Goal: Task Accomplishment & Management: Manage account settings

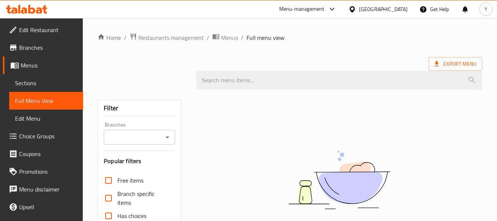
click at [398, 10] on div "[GEOGRAPHIC_DATA]" at bounding box center [383, 9] width 49 height 8
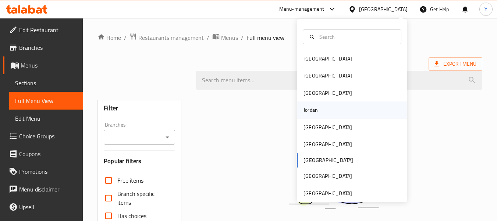
click at [341, 112] on div "Jordan" at bounding box center [352, 109] width 110 height 17
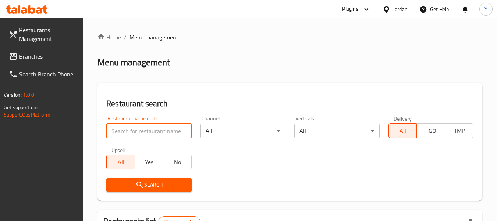
click at [154, 129] on input "search" at bounding box center [148, 130] width 85 height 15
paste input "Boom Coffee"
type input "Boom Coffee"
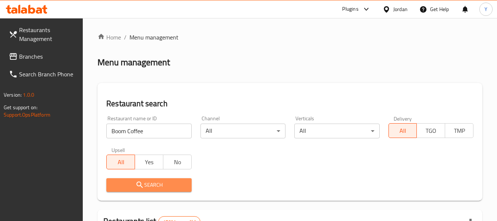
click at [151, 179] on button "Search" at bounding box center [148, 185] width 85 height 14
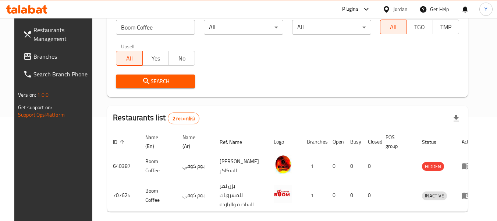
scroll to position [128, 0]
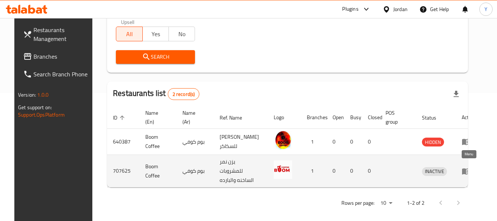
click at [466, 166] on icon "enhanced table" at bounding box center [466, 170] width 9 height 9
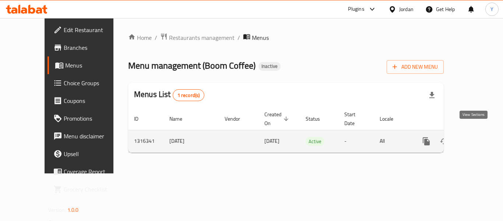
click at [475, 137] on icon "enhanced table" at bounding box center [479, 141] width 9 height 9
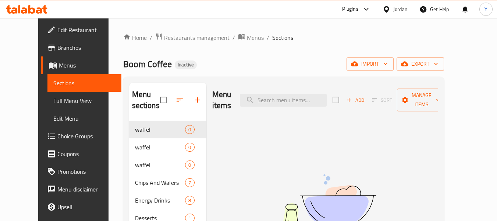
click at [288, 78] on div "Menu sections waffel 0 waffel 0 waffel 0 Chips And Wafers 7 Energy Drinks 8 Des…" at bounding box center [283, 209] width 321 height 265
click at [53, 99] on span "Full Menu View" at bounding box center [84, 100] width 62 height 9
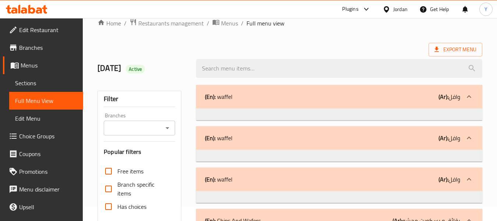
scroll to position [193, 0]
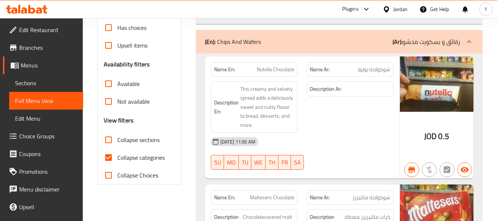
click at [226, 70] on strong "Name En:" at bounding box center [224, 70] width 21 height 8
copy strong "Name En:"
click at [109, 88] on input "Available" at bounding box center [109, 84] width 18 height 18
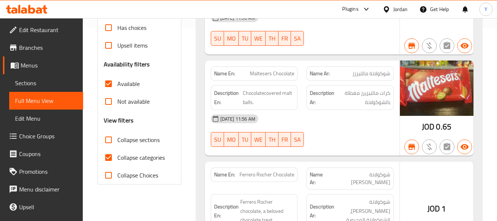
scroll to position [75, 0]
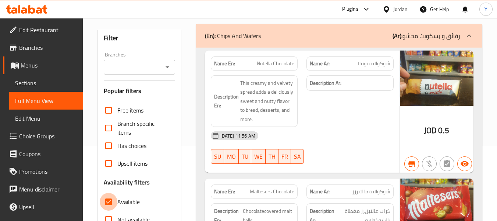
click at [113, 195] on input "Available" at bounding box center [109, 202] width 18 height 18
checkbox input "false"
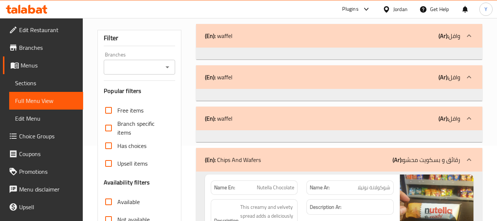
scroll to position [199, 0]
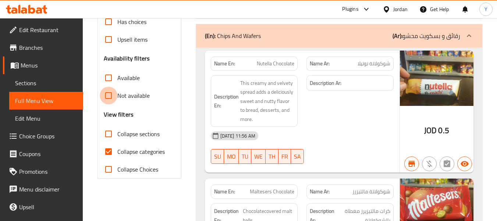
click at [114, 101] on input "Not available" at bounding box center [109, 96] width 18 height 18
checkbox input "true"
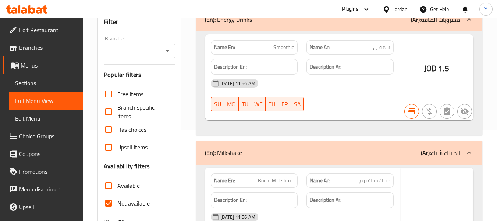
scroll to position [86, 0]
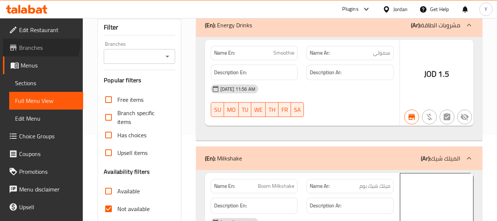
click at [33, 41] on link "Branches" at bounding box center [43, 48] width 80 height 18
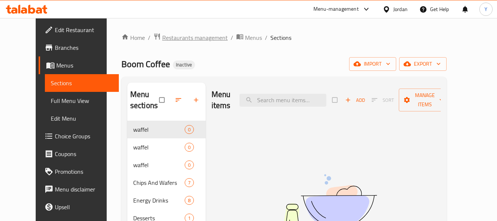
click at [162, 36] on span "Restaurants management" at bounding box center [195, 37] width 66 height 9
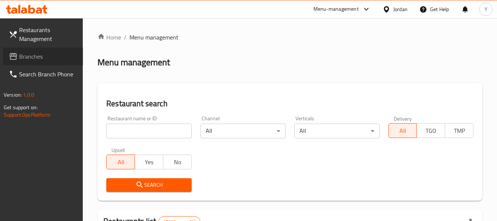
click at [57, 54] on span "Branches" at bounding box center [48, 56] width 58 height 9
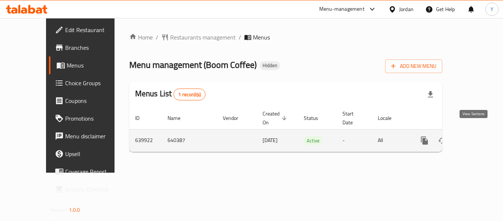
click at [474, 137] on icon "enhanced table" at bounding box center [477, 140] width 7 height 7
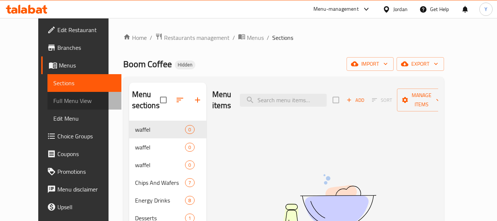
click at [53, 100] on span "Full Menu View" at bounding box center [84, 100] width 62 height 9
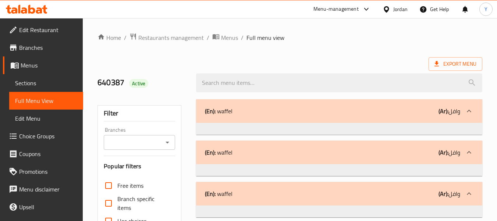
click at [393, 69] on div at bounding box center [339, 83] width 295 height 28
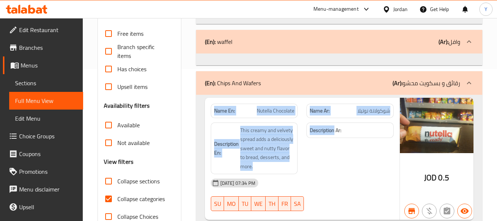
drag, startPoint x: 393, startPoint y: 68, endPoint x: 332, endPoint y: 120, distance: 79.9
click at [332, 120] on div "Description Ar:" at bounding box center [350, 148] width 96 height 61
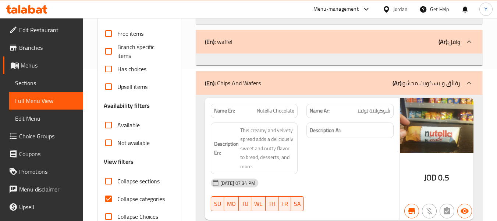
click at [107, 125] on input "Available" at bounding box center [109, 125] width 18 height 18
checkbox input "true"
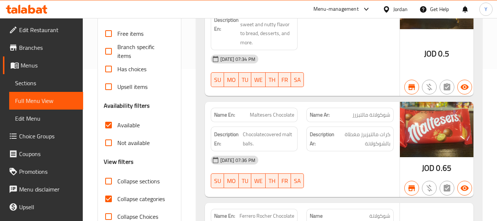
scroll to position [34, 0]
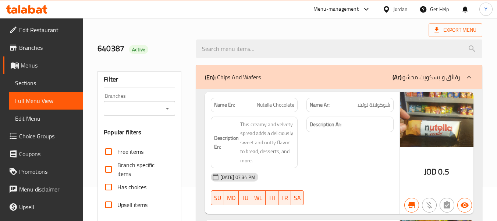
click at [359, 168] on div "Description Ar:" at bounding box center [350, 142] width 96 height 61
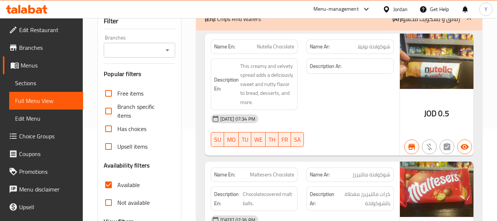
scroll to position [93, 0]
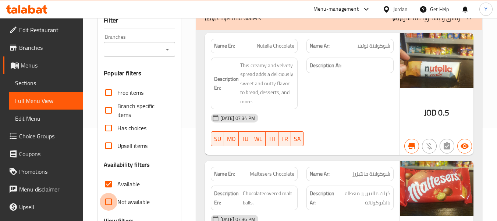
click at [106, 200] on input "Not available" at bounding box center [109, 202] width 18 height 18
checkbox input "true"
click at [109, 183] on input "Available" at bounding box center [109, 184] width 18 height 18
checkbox input "false"
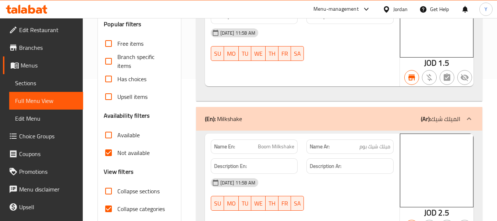
scroll to position [140, 0]
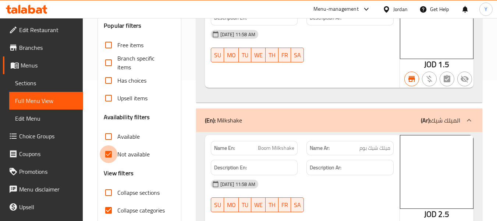
click at [108, 154] on input "Not available" at bounding box center [109, 154] width 18 height 18
checkbox input "false"
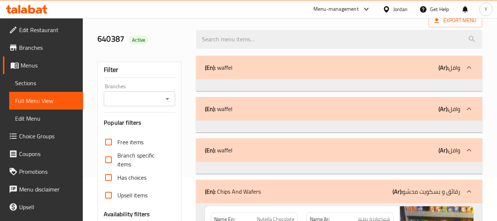
scroll to position [0, 0]
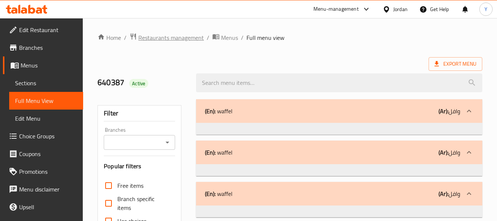
click at [184, 42] on span "Restaurants management" at bounding box center [171, 37] width 66 height 9
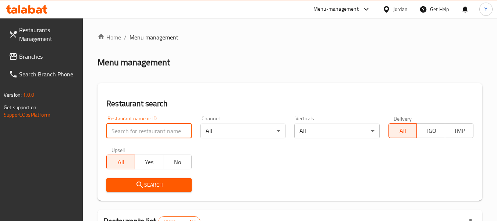
click at [177, 127] on input "search" at bounding box center [148, 130] width 85 height 15
paste input "Zee Square Coffee Shop"
type input "Zee Square Coffee Shop"
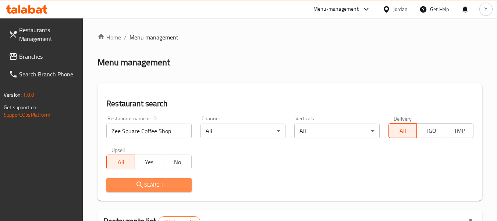
click at [147, 184] on span "Search" at bounding box center [148, 184] width 73 height 9
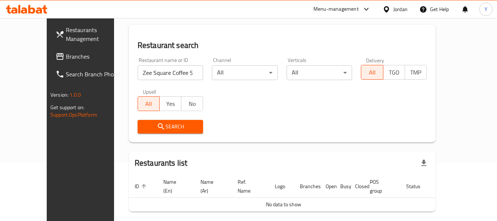
scroll to position [80, 0]
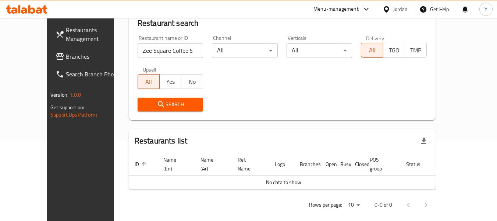
click at [398, 8] on div "Jordan" at bounding box center [401, 9] width 14 height 8
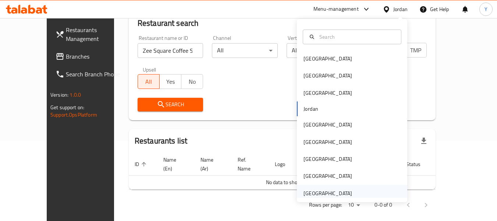
click at [332, 189] on div "[GEOGRAPHIC_DATA]" at bounding box center [328, 193] width 49 height 8
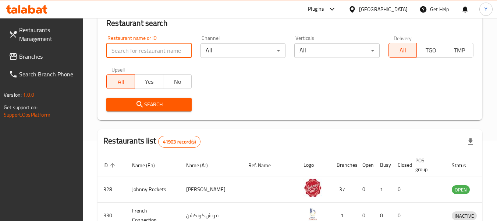
click at [163, 53] on input "search" at bounding box center [148, 50] width 85 height 15
paste input "Zee Square Coffee Shop"
type input "Zee Square Coffee Shop"
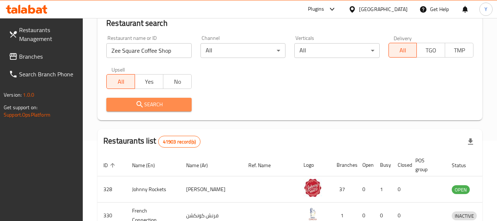
click at [149, 99] on button "Search" at bounding box center [148, 105] width 85 height 14
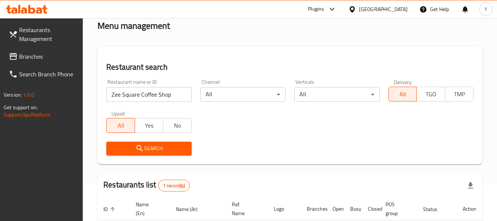
scroll to position [108, 0]
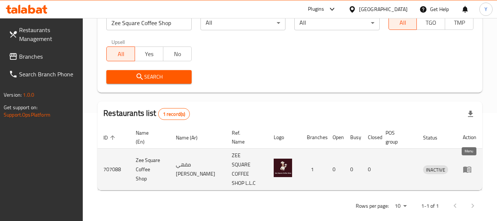
click at [467, 166] on icon "enhanced table" at bounding box center [468, 169] width 8 height 6
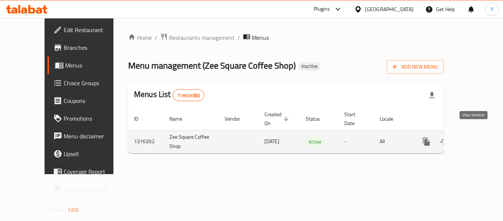
click at [471, 134] on link "enhanced table" at bounding box center [480, 142] width 18 height 18
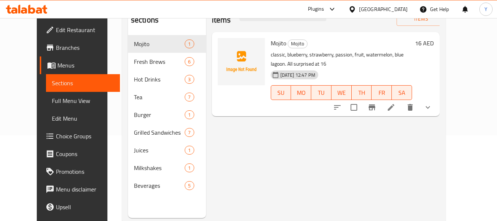
scroll to position [85, 0]
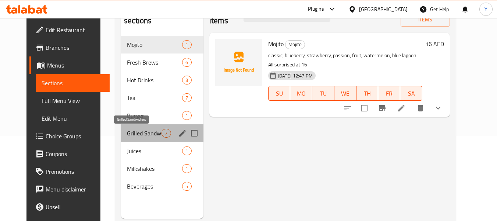
click at [127, 130] on span "Grilled Sandwiches" at bounding box center [144, 132] width 35 height 9
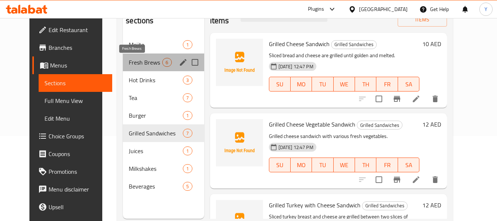
click at [138, 66] on span "Fresh Brews" at bounding box center [146, 62] width 34 height 9
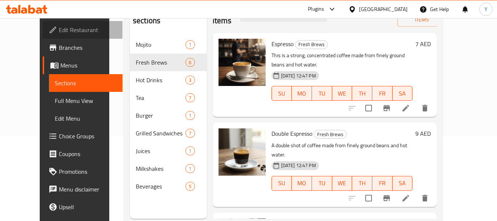
click at [59, 31] on span "Edit Restaurant" at bounding box center [88, 29] width 58 height 9
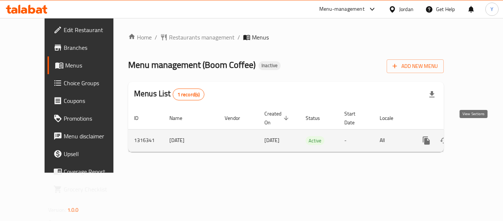
click at [475, 136] on icon "enhanced table" at bounding box center [479, 140] width 9 height 9
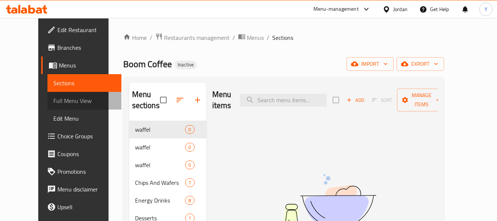
click at [59, 97] on span "Full Menu View" at bounding box center [84, 100] width 62 height 9
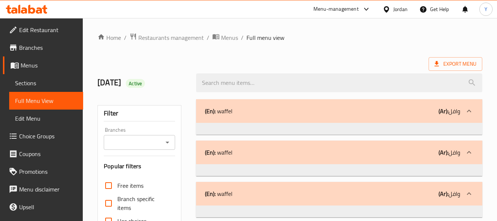
click at [394, 38] on ol "Home / Restaurants management / Menus / Full menu view" at bounding box center [290, 38] width 385 height 10
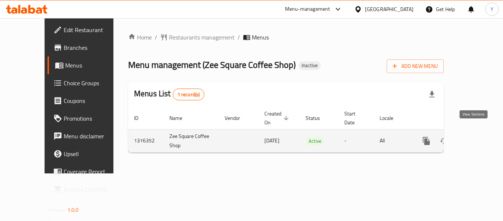
click at [475, 136] on icon "enhanced table" at bounding box center [479, 140] width 9 height 9
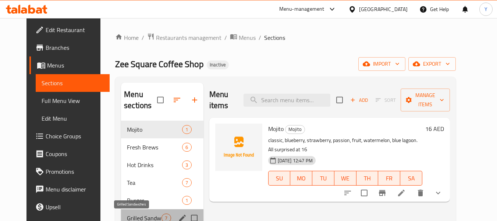
click at [138, 215] on span "Grilled Sandwiches" at bounding box center [144, 217] width 35 height 9
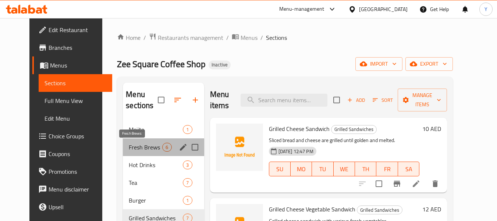
click at [129, 143] on span "Fresh Brews" at bounding box center [146, 146] width 34 height 9
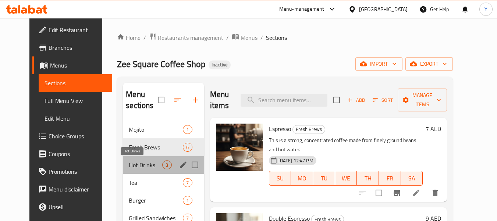
click at [129, 163] on span "Hot Drinks" at bounding box center [146, 164] width 34 height 9
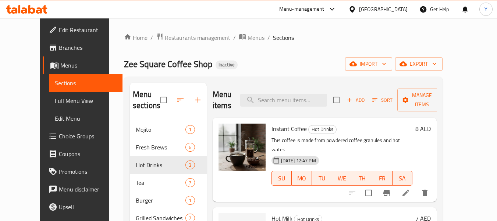
scroll to position [103, 0]
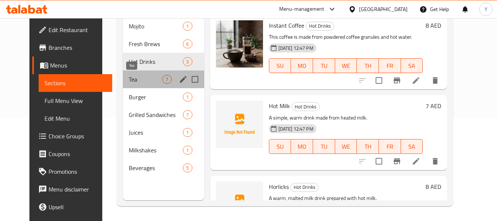
click at [129, 80] on span "Tea" at bounding box center [146, 79] width 34 height 9
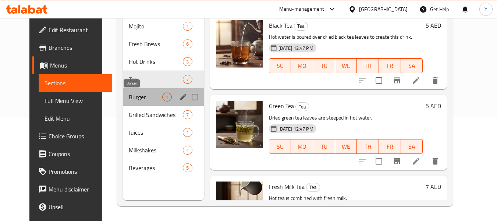
click at [129, 100] on span "Burger" at bounding box center [146, 96] width 34 height 9
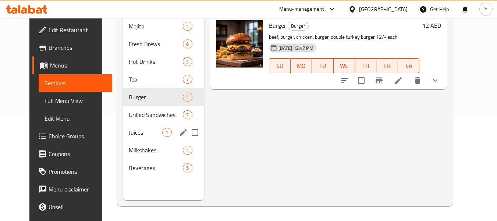
click at [135, 140] on div "Juices 1" at bounding box center [163, 132] width 81 height 18
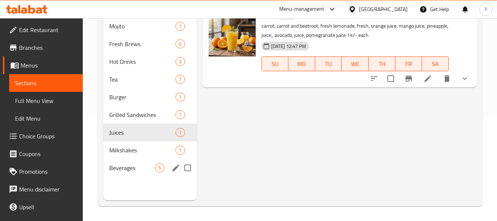
click at [140, 173] on div "Beverages 5" at bounding box center [149, 168] width 93 height 18
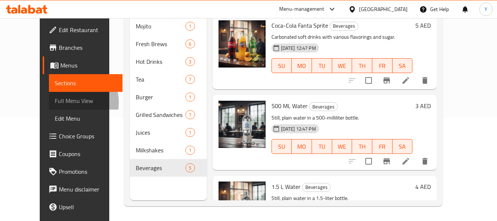
click at [55, 102] on span "Full Menu View" at bounding box center [86, 100] width 62 height 9
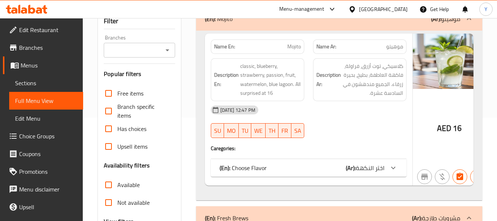
click at [224, 45] on strong "Name En:" at bounding box center [224, 47] width 21 height 8
copy strong "Name En:"
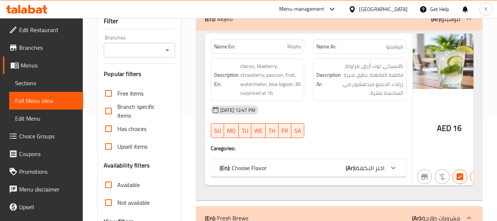
scroll to position [247, 0]
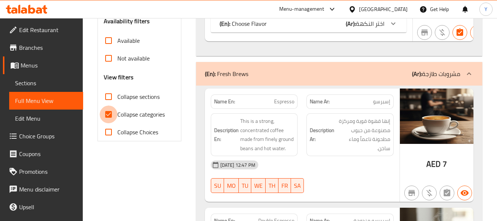
click at [107, 114] on input "Collapse categories" at bounding box center [109, 114] width 18 height 18
checkbox input "false"
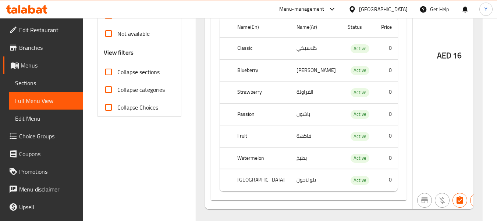
scroll to position [439, 0]
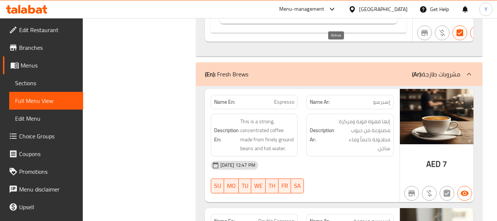
click at [351, 17] on span "Active" at bounding box center [360, 12] width 19 height 8
copy span "Active"
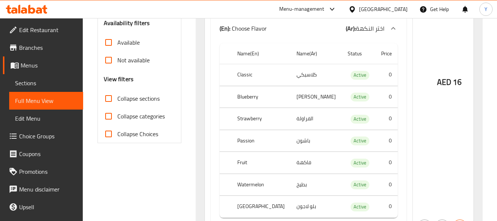
scroll to position [236, 0]
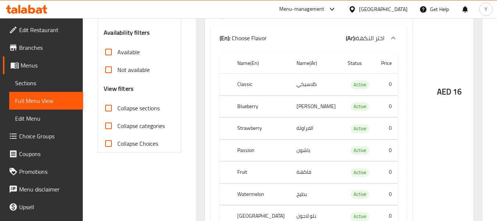
click at [108, 112] on input "Collapse sections" at bounding box center [109, 108] width 18 height 18
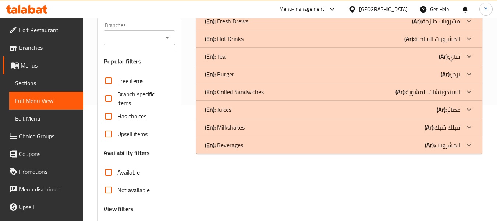
scroll to position [133, 0]
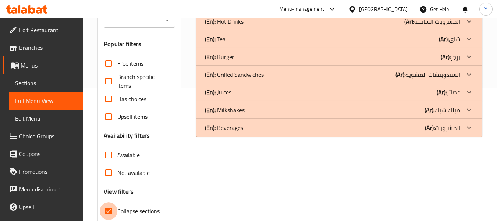
click at [109, 208] on input "Collapse sections" at bounding box center [109, 211] width 18 height 18
checkbox input "false"
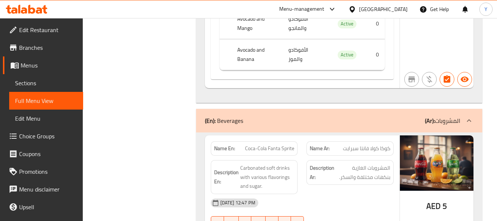
scroll to position [4434, 0]
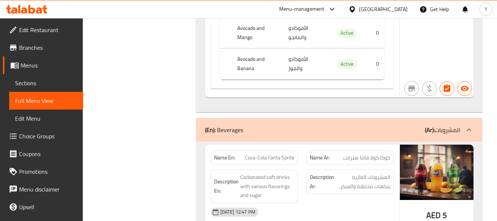
click at [450, 125] on p "(Ar): المشروبات" at bounding box center [442, 129] width 35 height 9
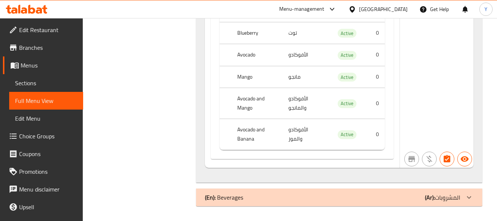
scroll to position [4355, 0]
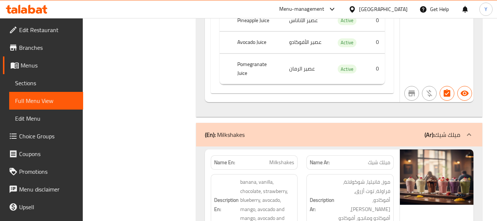
scroll to position [3957, 0]
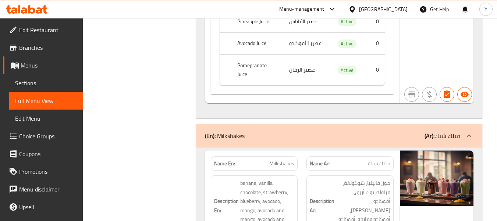
click at [455, 131] on p "(Ar): ميلك شيك" at bounding box center [443, 135] width 36 height 9
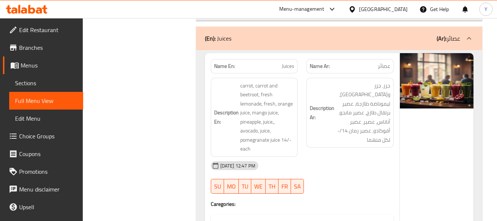
scroll to position [3577, 0]
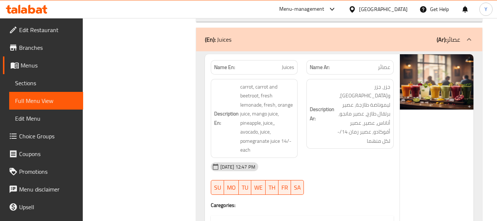
click at [438, 41] on b "(Ar):" at bounding box center [442, 39] width 10 height 11
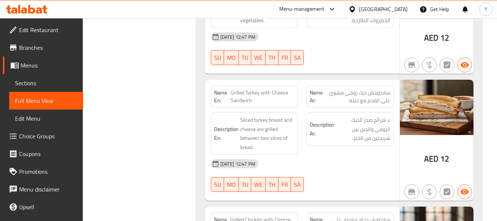
scroll to position [2893, 0]
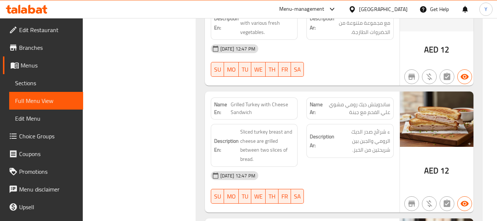
click at [216, 107] on strong "Name En:" at bounding box center [222, 108] width 17 height 15
copy strong "Name En:"
click at [216, 107] on strong "Name En:" at bounding box center [222, 108] width 17 height 15
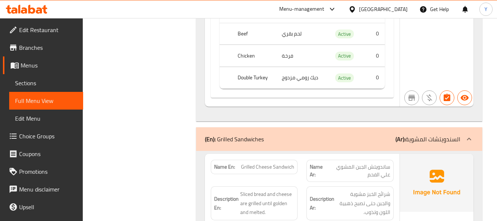
scroll to position [2628, 0]
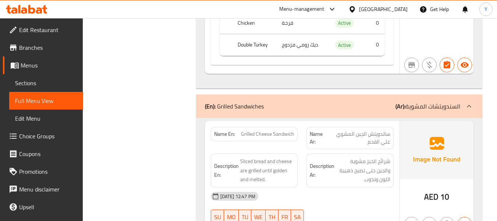
click at [440, 109] on p "(Ar): السندويتشات المشوية" at bounding box center [428, 106] width 65 height 9
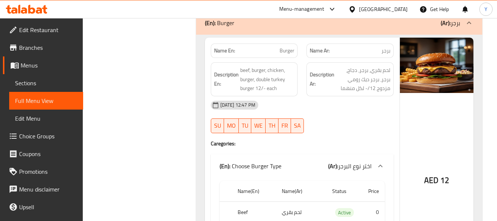
scroll to position [2407, 0]
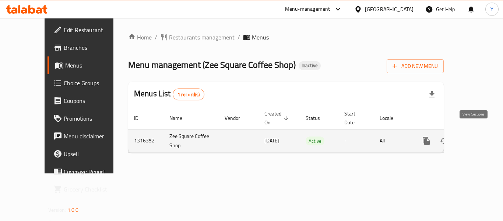
click at [473, 137] on link "enhanced table" at bounding box center [480, 141] width 18 height 18
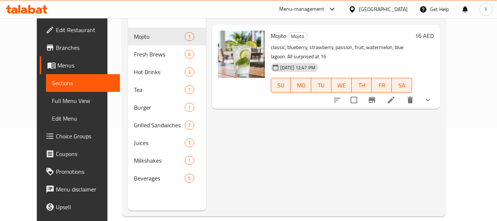
scroll to position [92, 0]
